Goal: Task Accomplishment & Management: Use online tool/utility

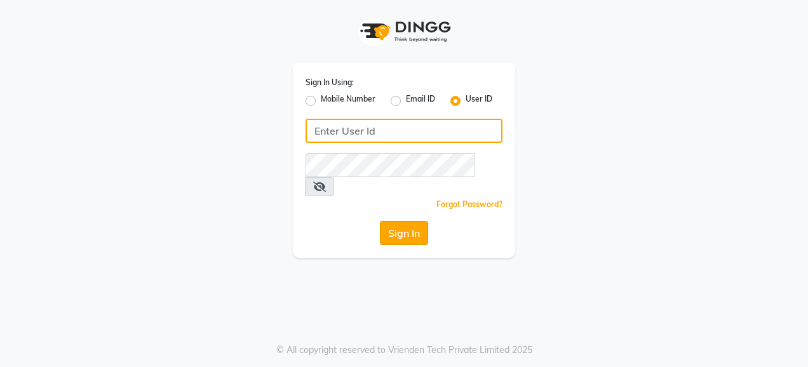
type input "[PERSON_NAME]@123"
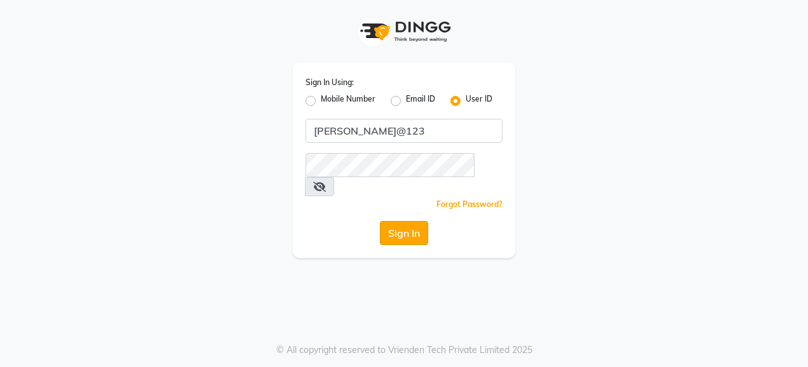
click at [413, 221] on button "Sign In" at bounding box center [404, 233] width 48 height 24
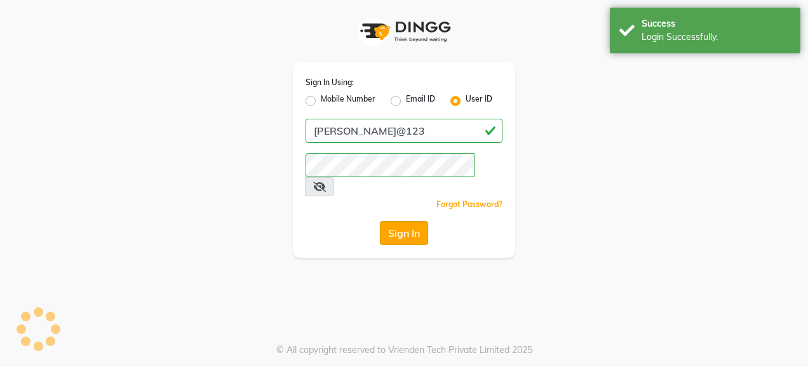
select select "service"
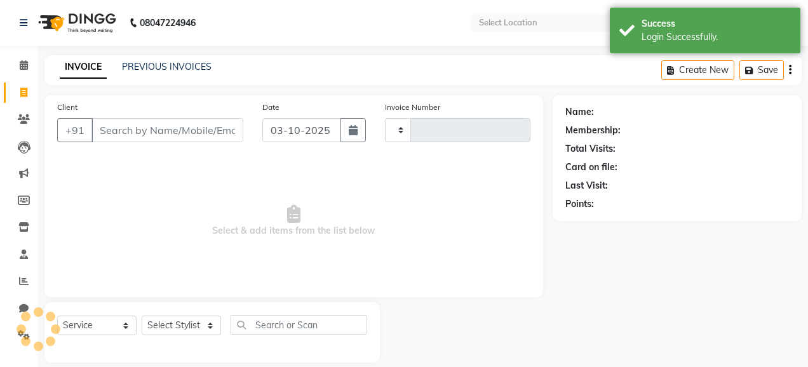
select select "en"
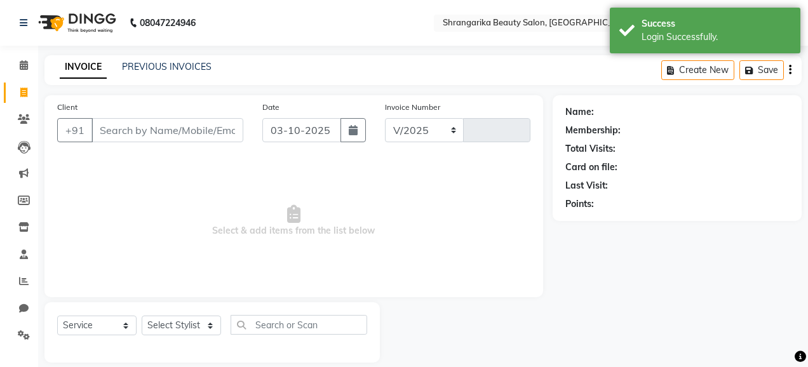
select select "5168"
type input "3076"
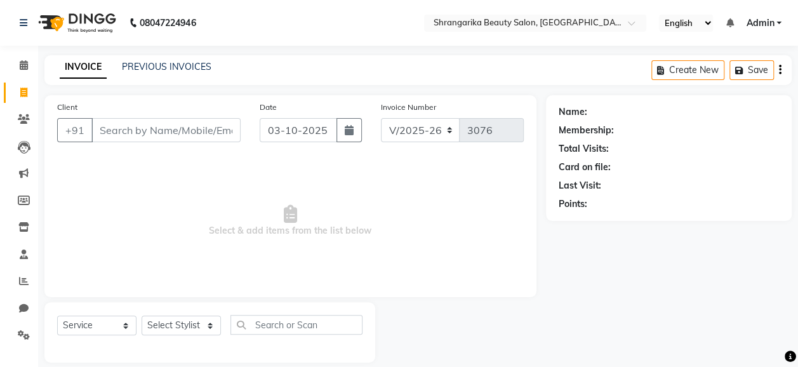
click at [287, 164] on span "Select & add items from the list below" at bounding box center [290, 220] width 467 height 127
click at [180, 130] on input "Client" at bounding box center [165, 130] width 149 height 24
click at [149, 125] on input "Client" at bounding box center [165, 130] width 149 height 24
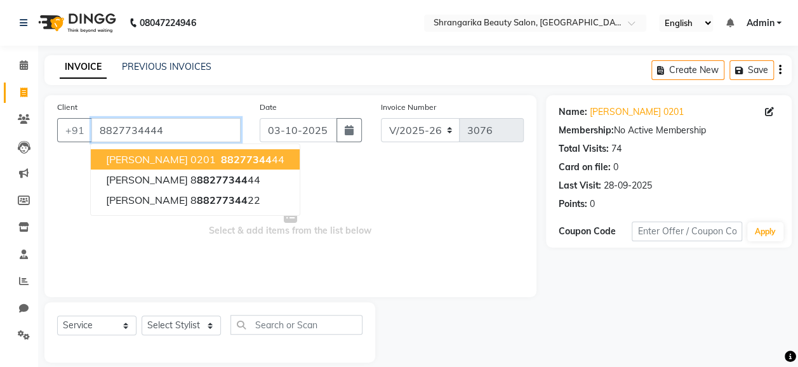
click at [199, 125] on input "8827734444" at bounding box center [165, 130] width 149 height 24
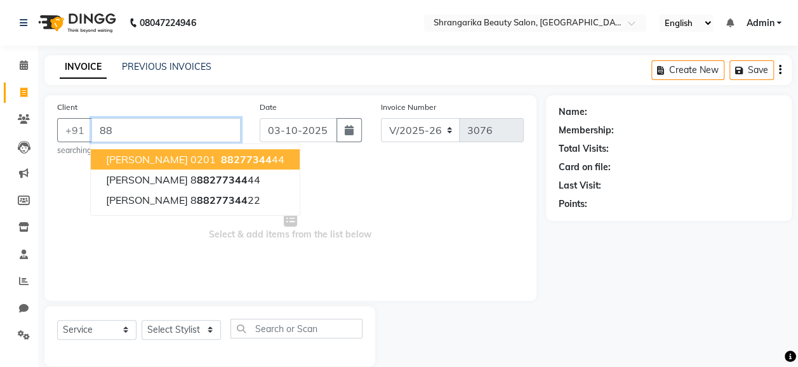
type input "8"
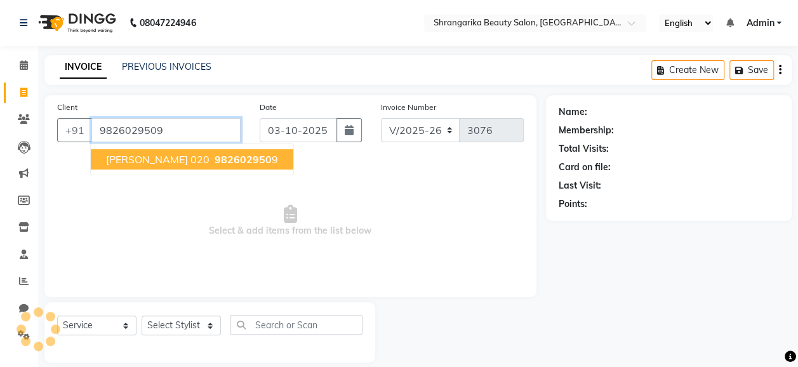
type input "9826029509"
